Goal: Transaction & Acquisition: Purchase product/service

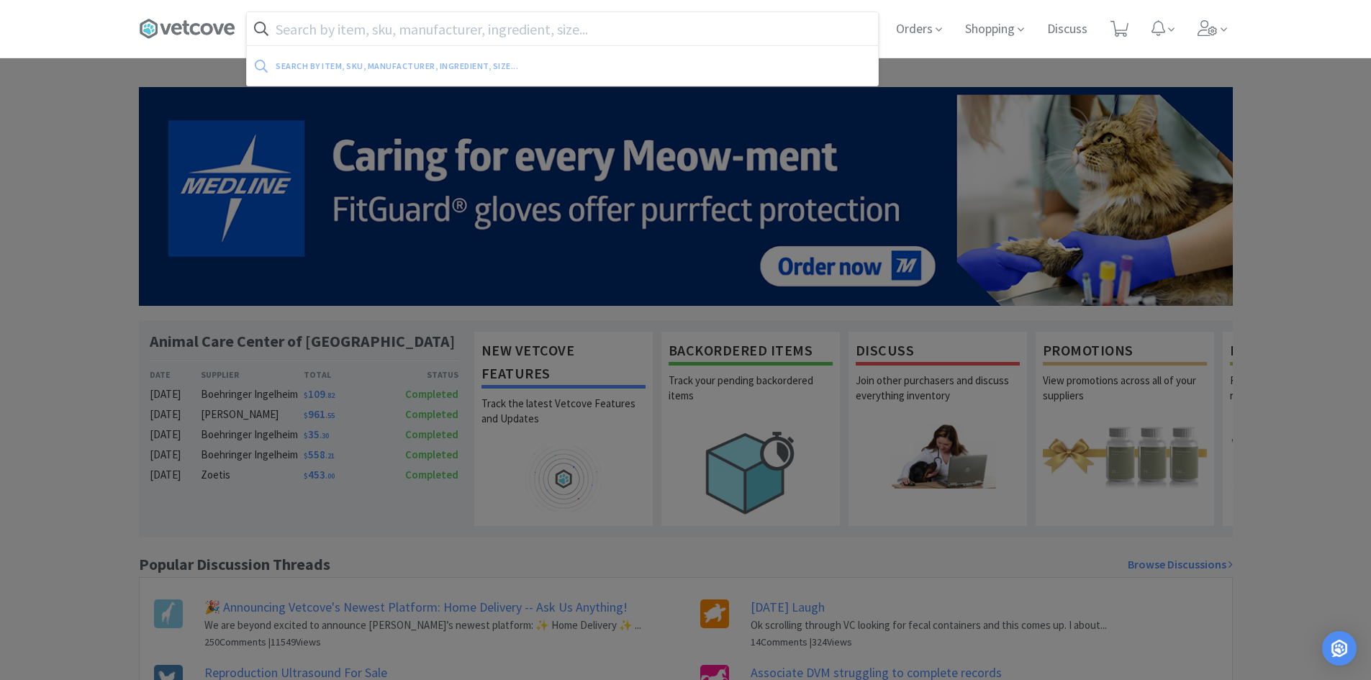
click at [438, 22] on input "text" at bounding box center [562, 28] width 631 height 33
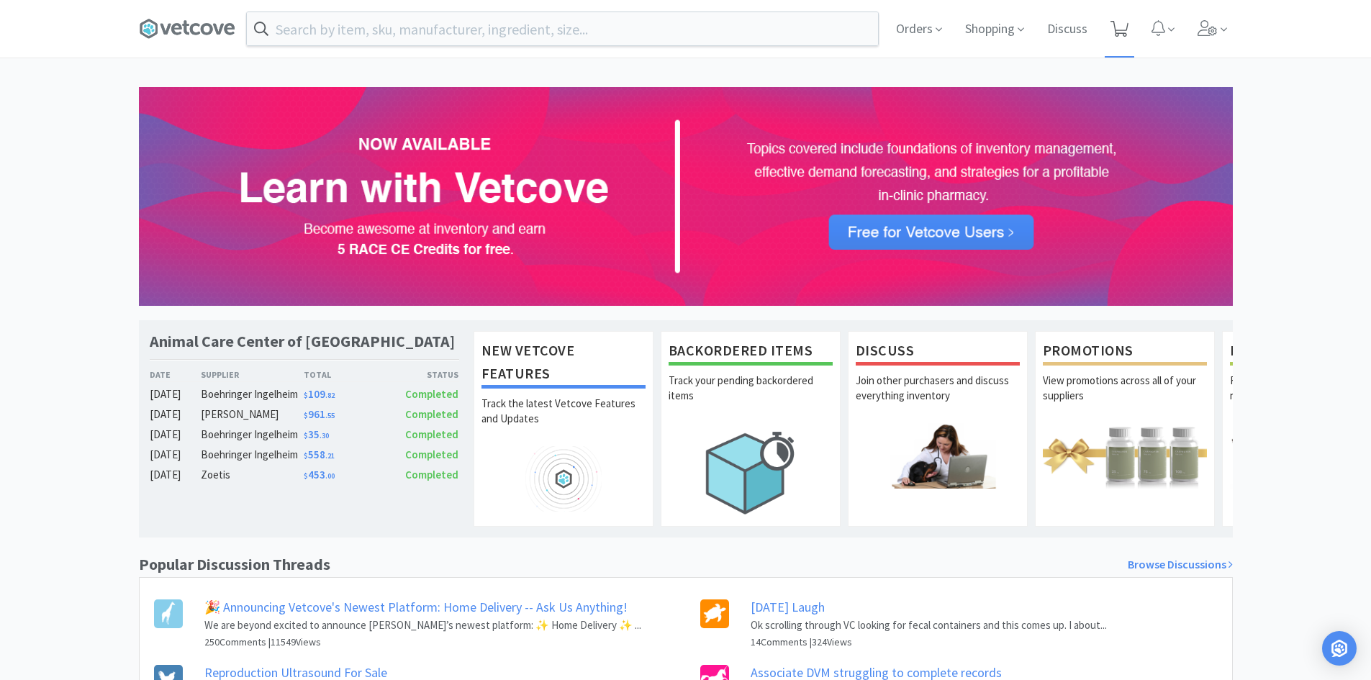
click at [1121, 26] on icon at bounding box center [1120, 29] width 18 height 16
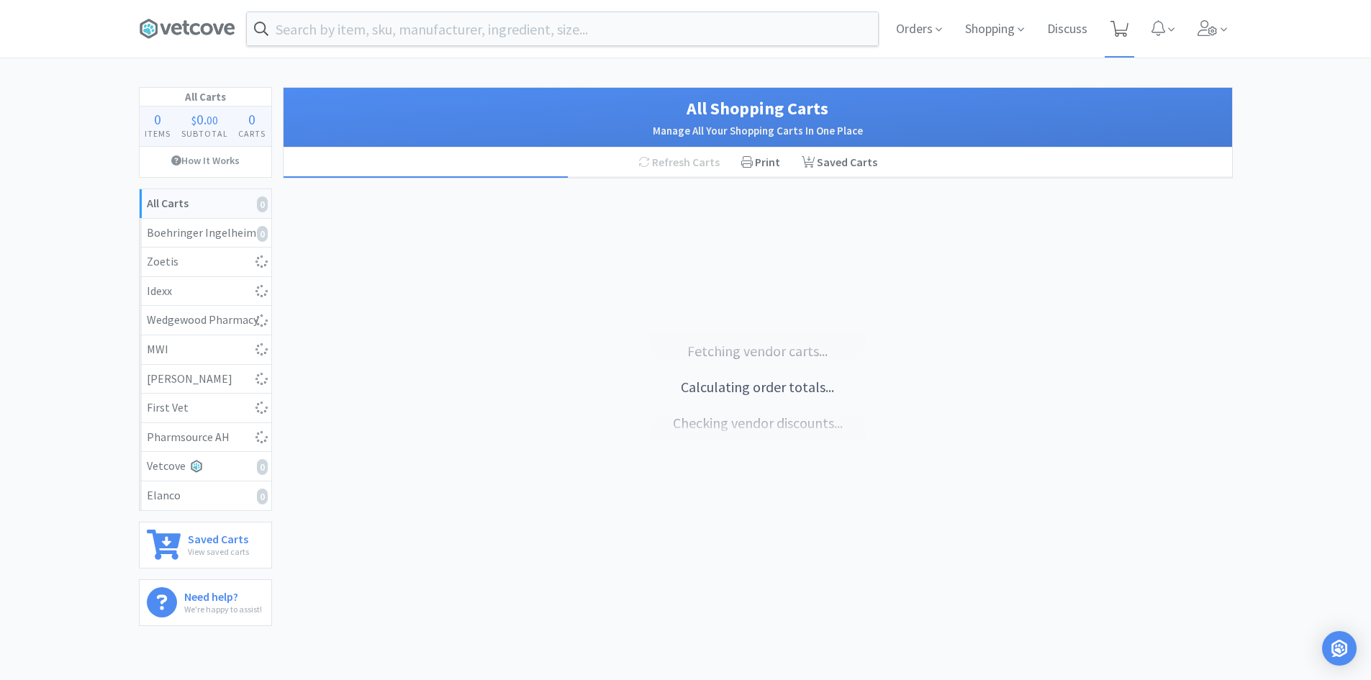
select select "1"
select select "10"
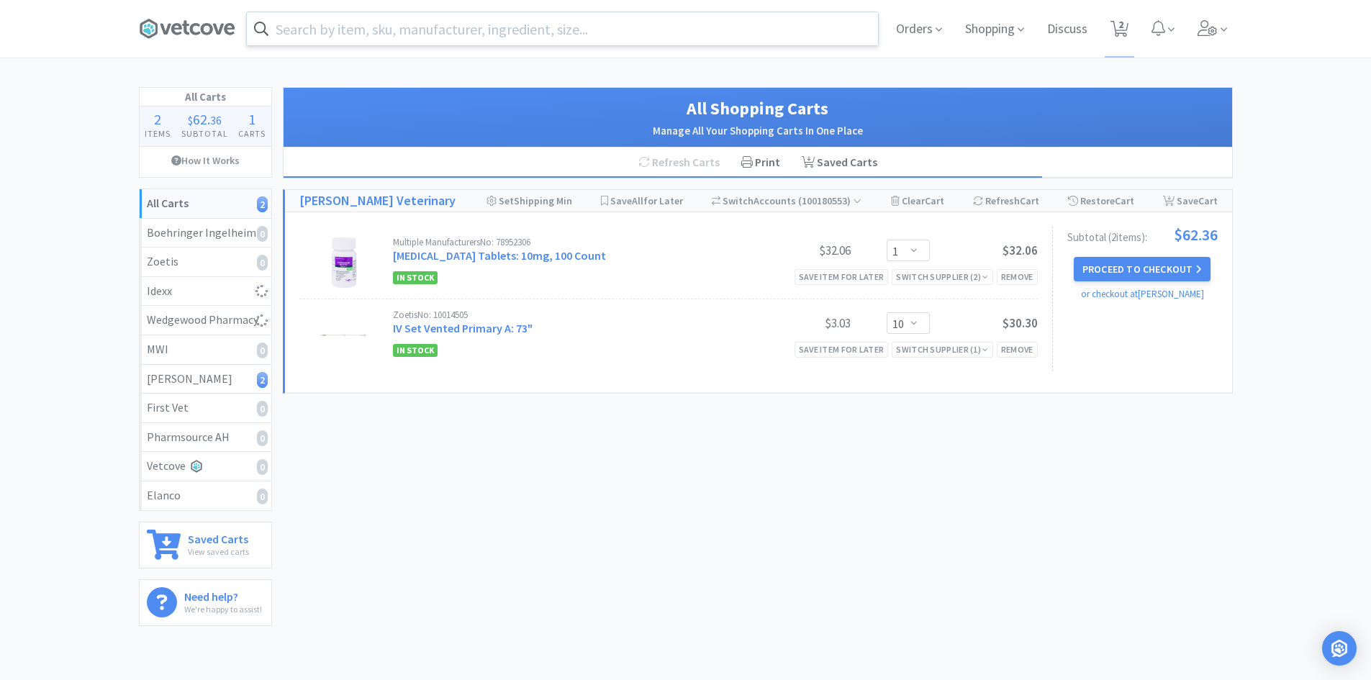
click at [317, 23] on input "text" at bounding box center [562, 28] width 631 height 33
